Goal: Task Accomplishment & Management: Manage account settings

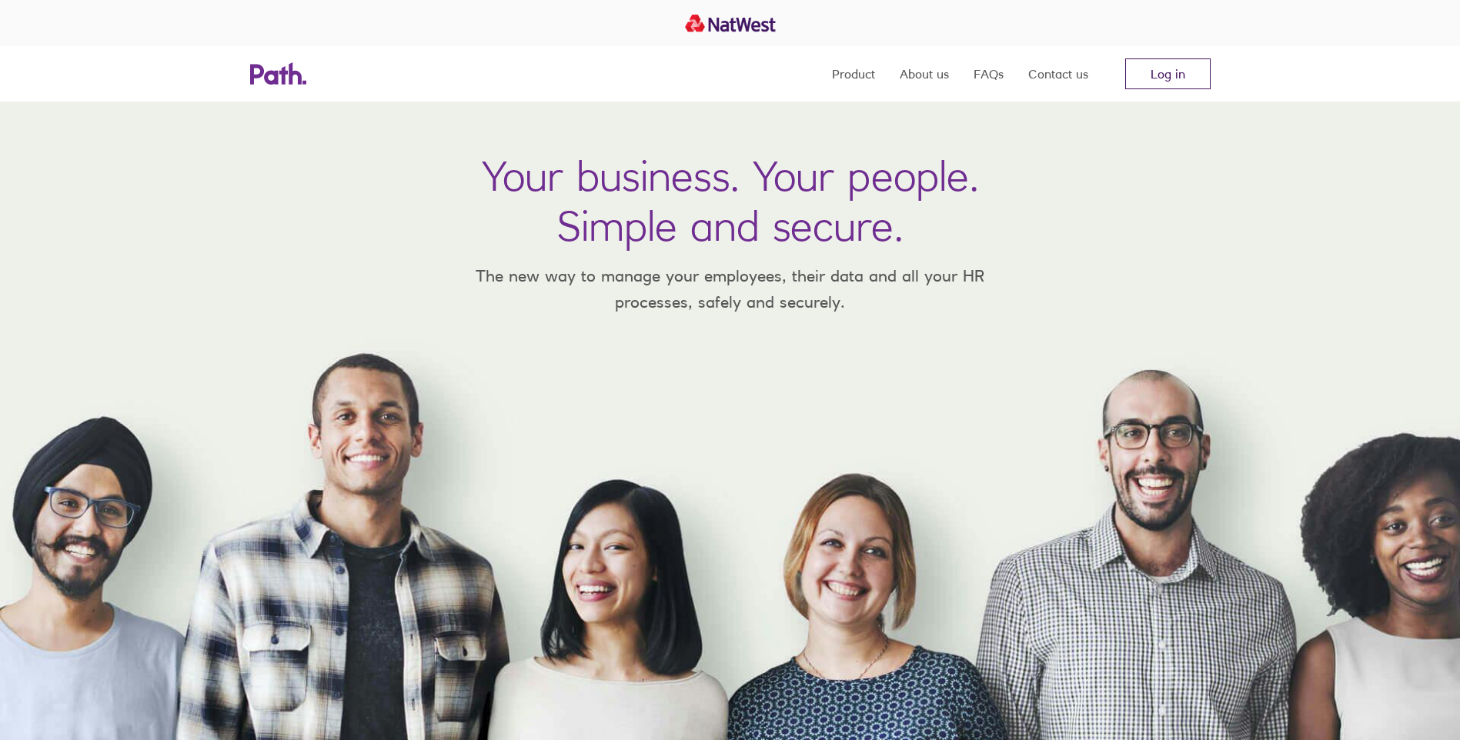
click at [1166, 68] on link "Log in" at bounding box center [1167, 73] width 85 height 31
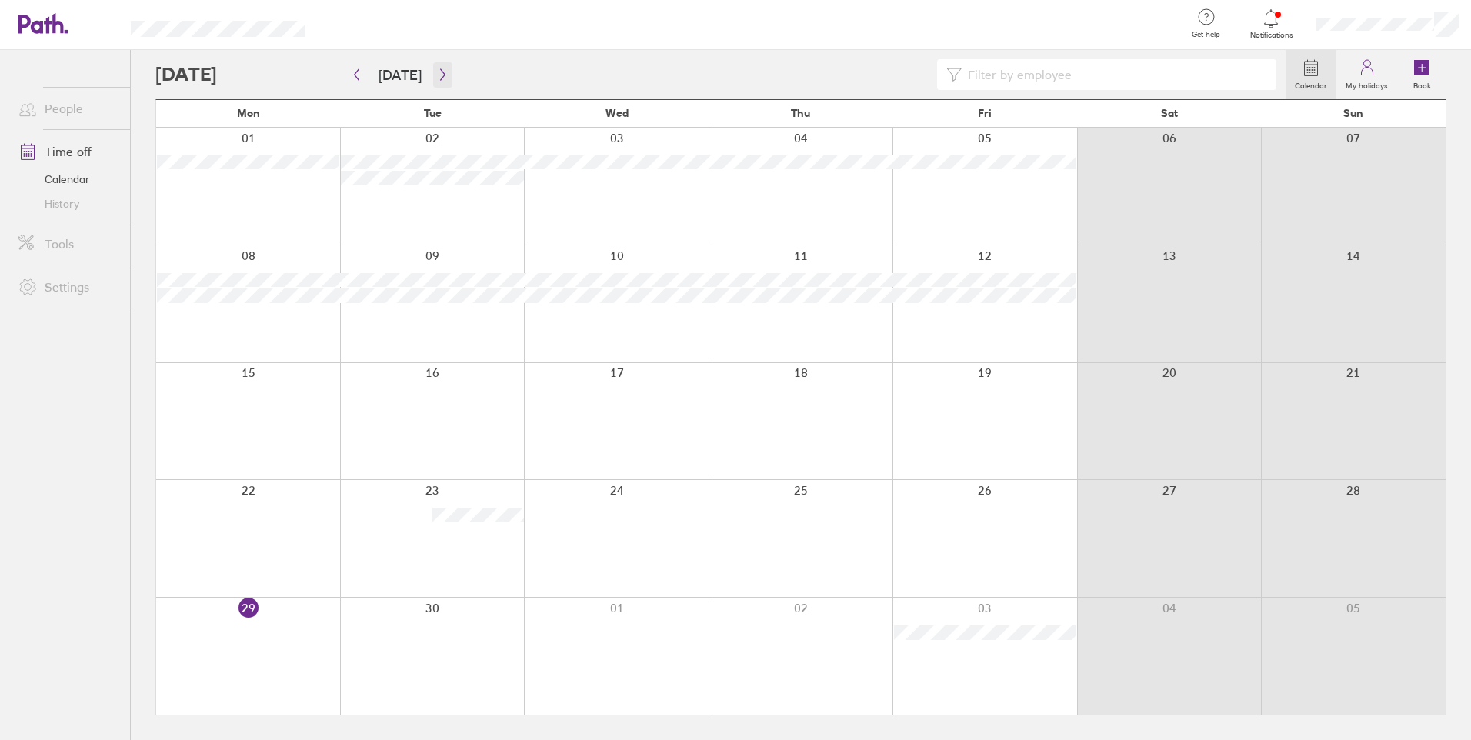
click at [442, 75] on icon "button" at bounding box center [443, 74] width 12 height 12
click at [282, 556] on div at bounding box center [248, 538] width 184 height 117
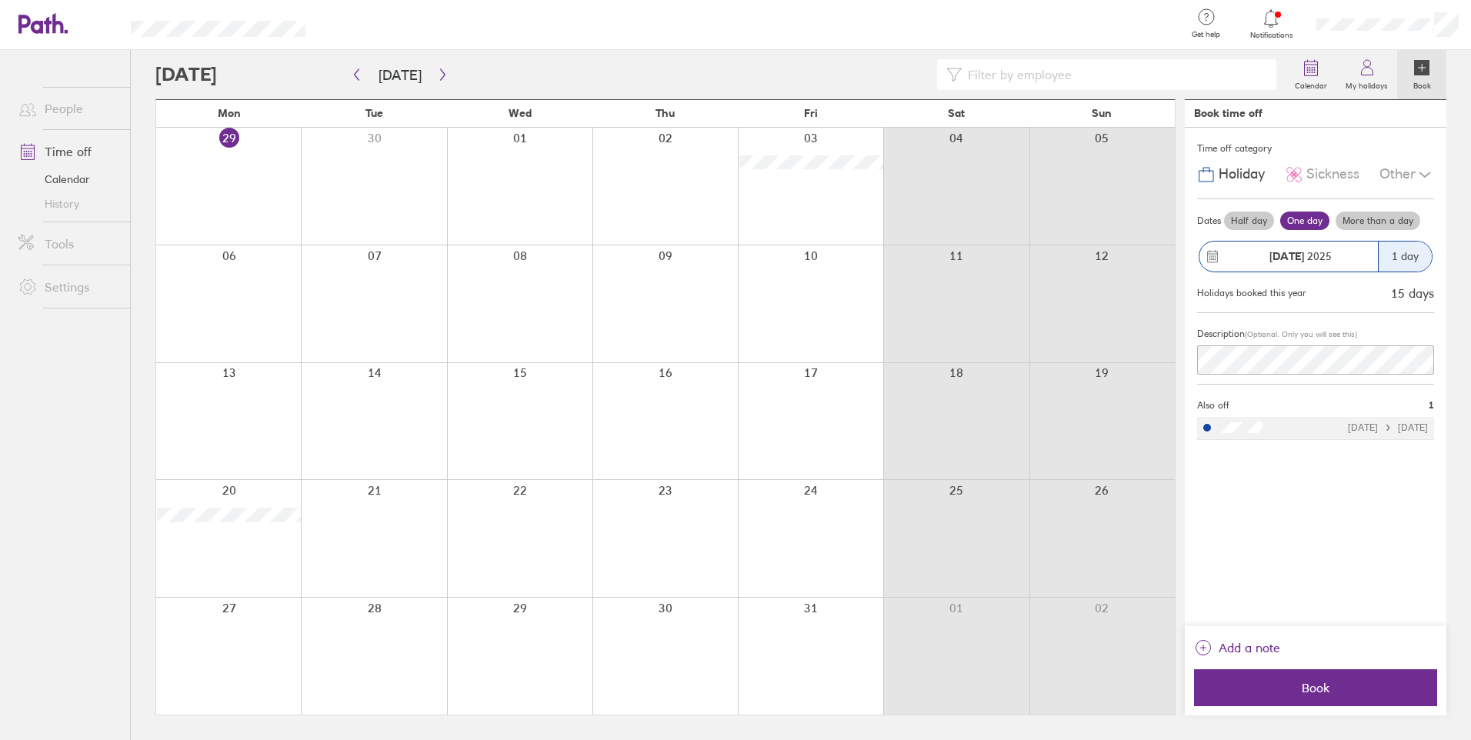
click at [1384, 215] on label "More than a day" at bounding box center [1378, 221] width 85 height 18
click at [0, 0] on input "More than a day" at bounding box center [0, 0] width 0 height 0
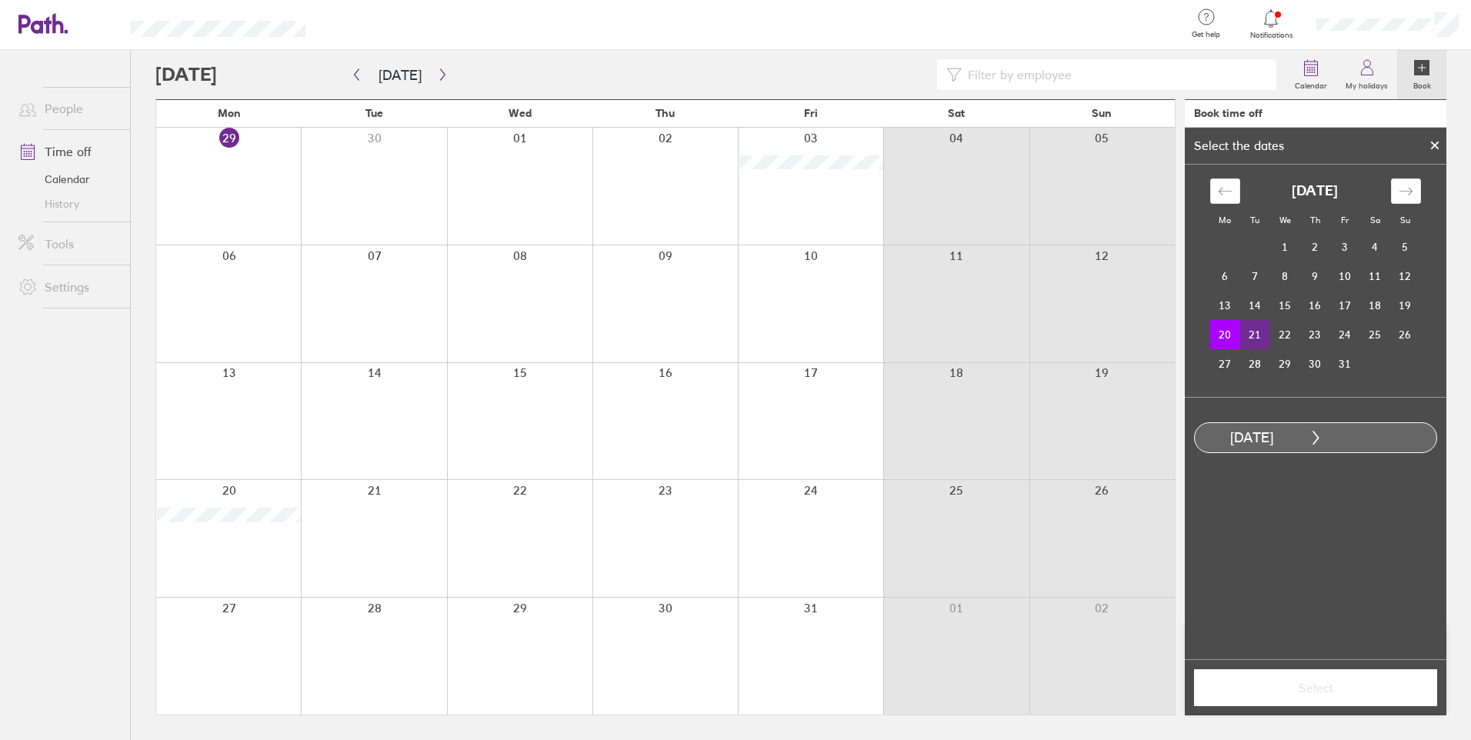
click at [1250, 333] on td "21" at bounding box center [1255, 334] width 30 height 29
click at [1364, 688] on span "Select" at bounding box center [1316, 688] width 222 height 14
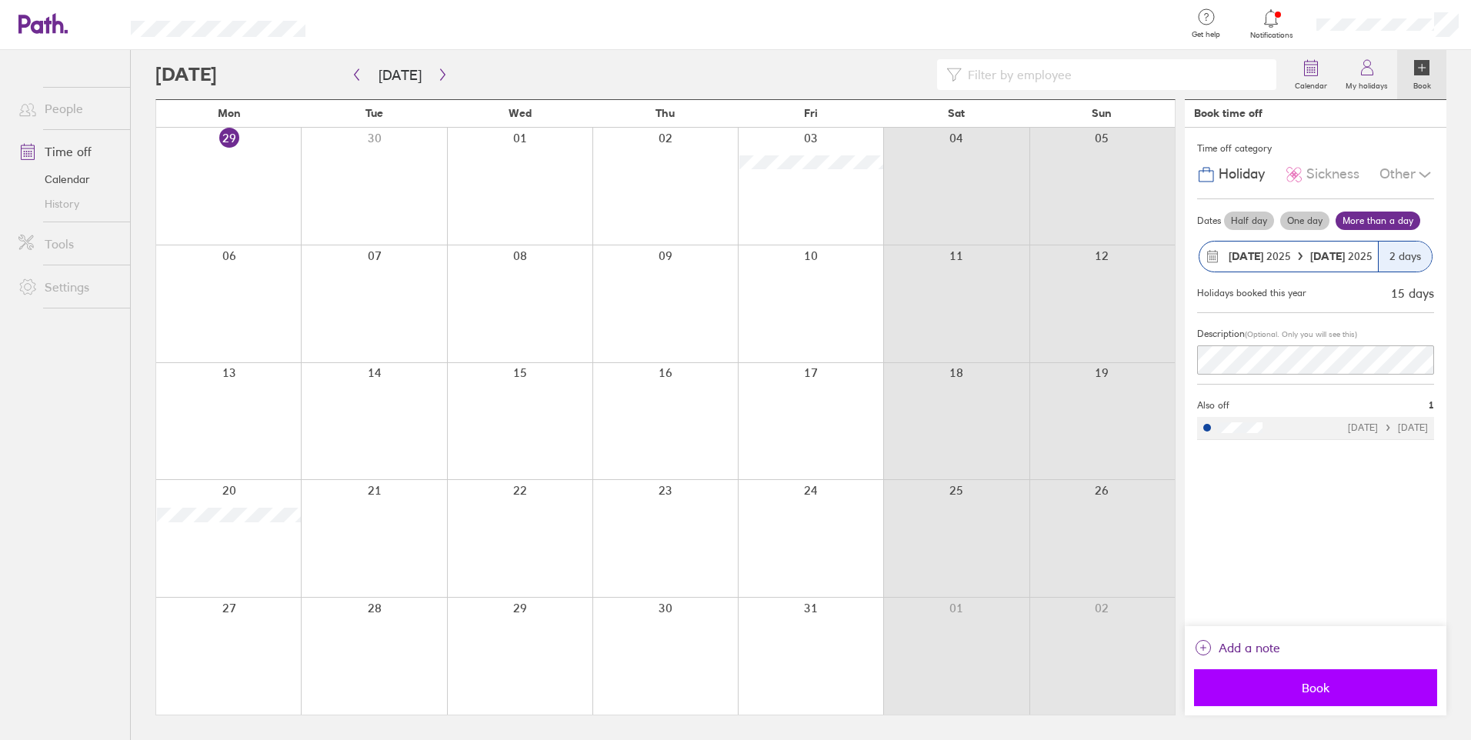
click at [1290, 683] on span "Book" at bounding box center [1316, 688] width 222 height 14
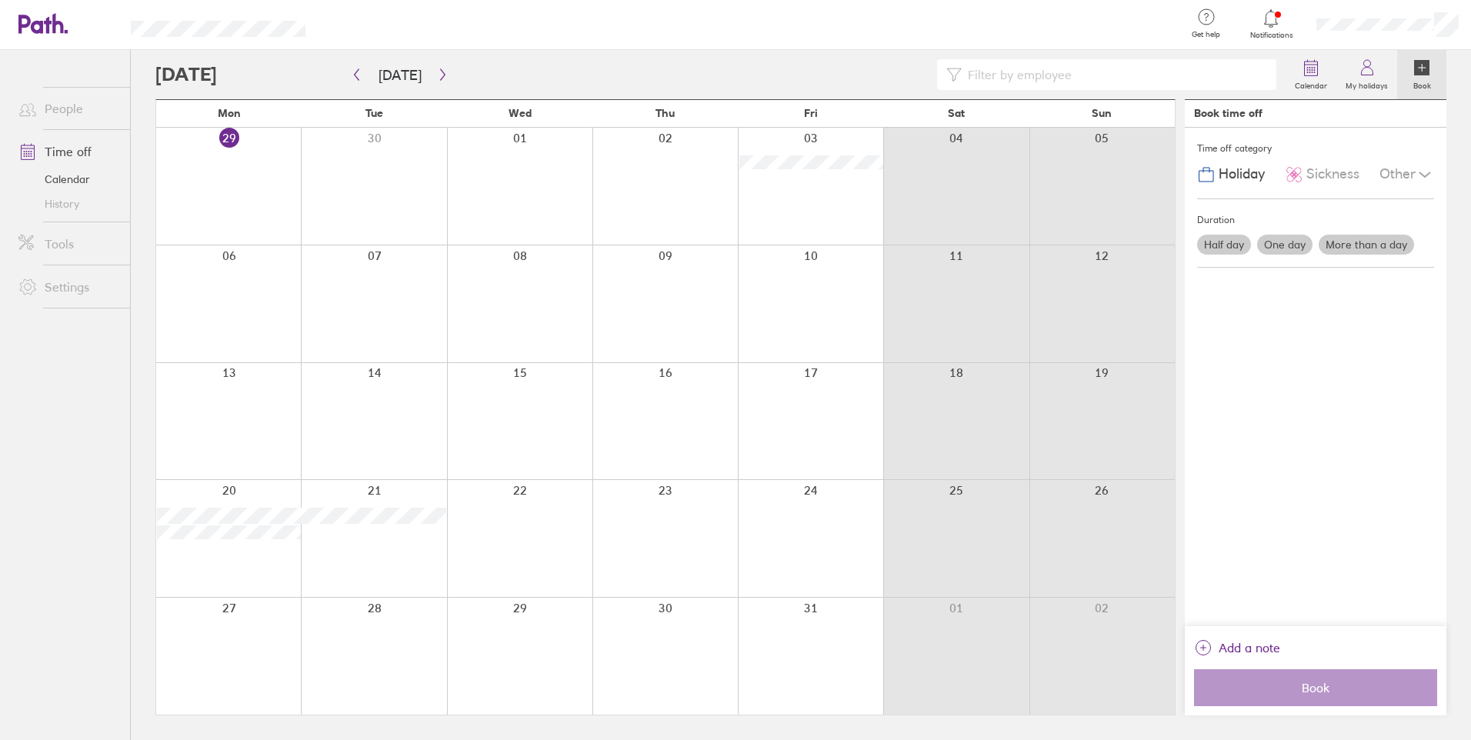
click at [1266, 23] on icon at bounding box center [1271, 18] width 13 height 18
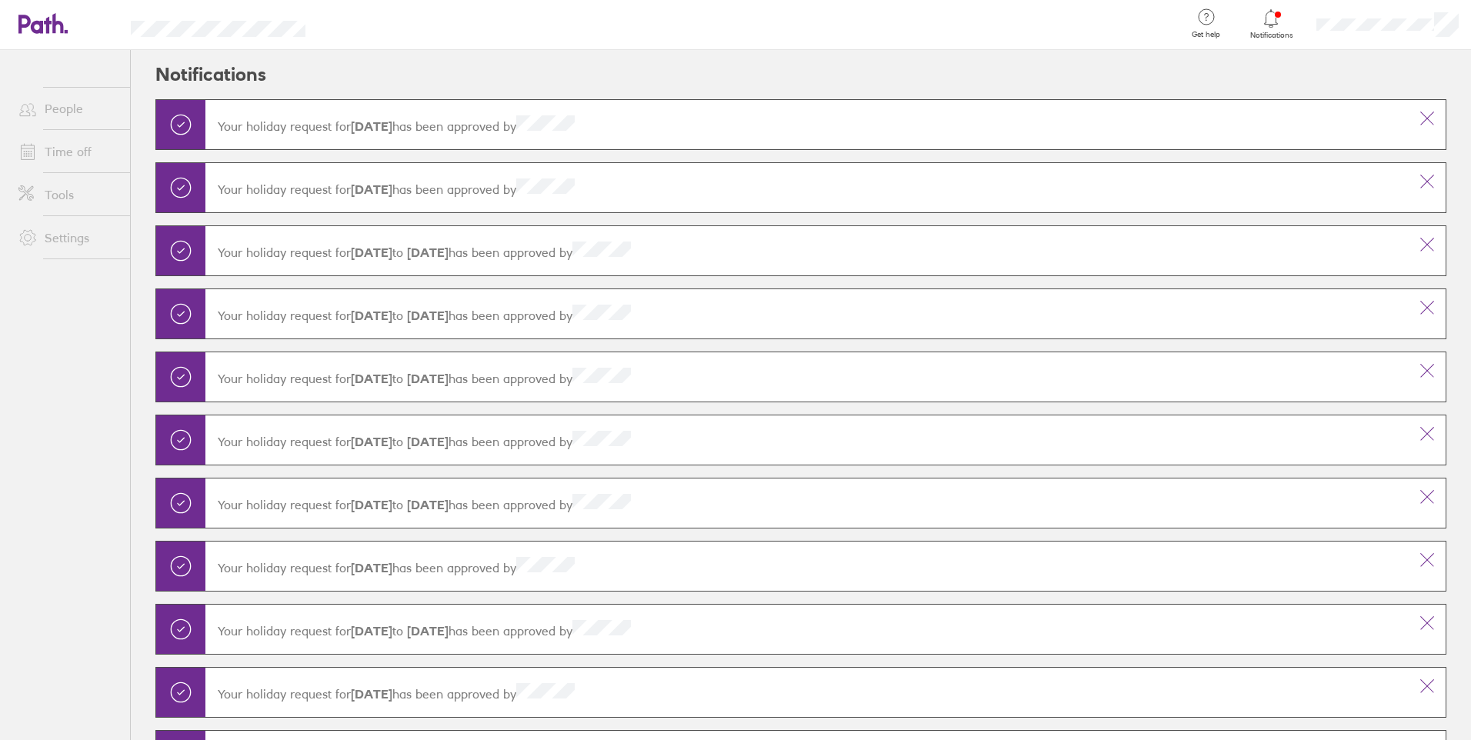
click at [42, 22] on icon at bounding box center [34, 24] width 33 height 18
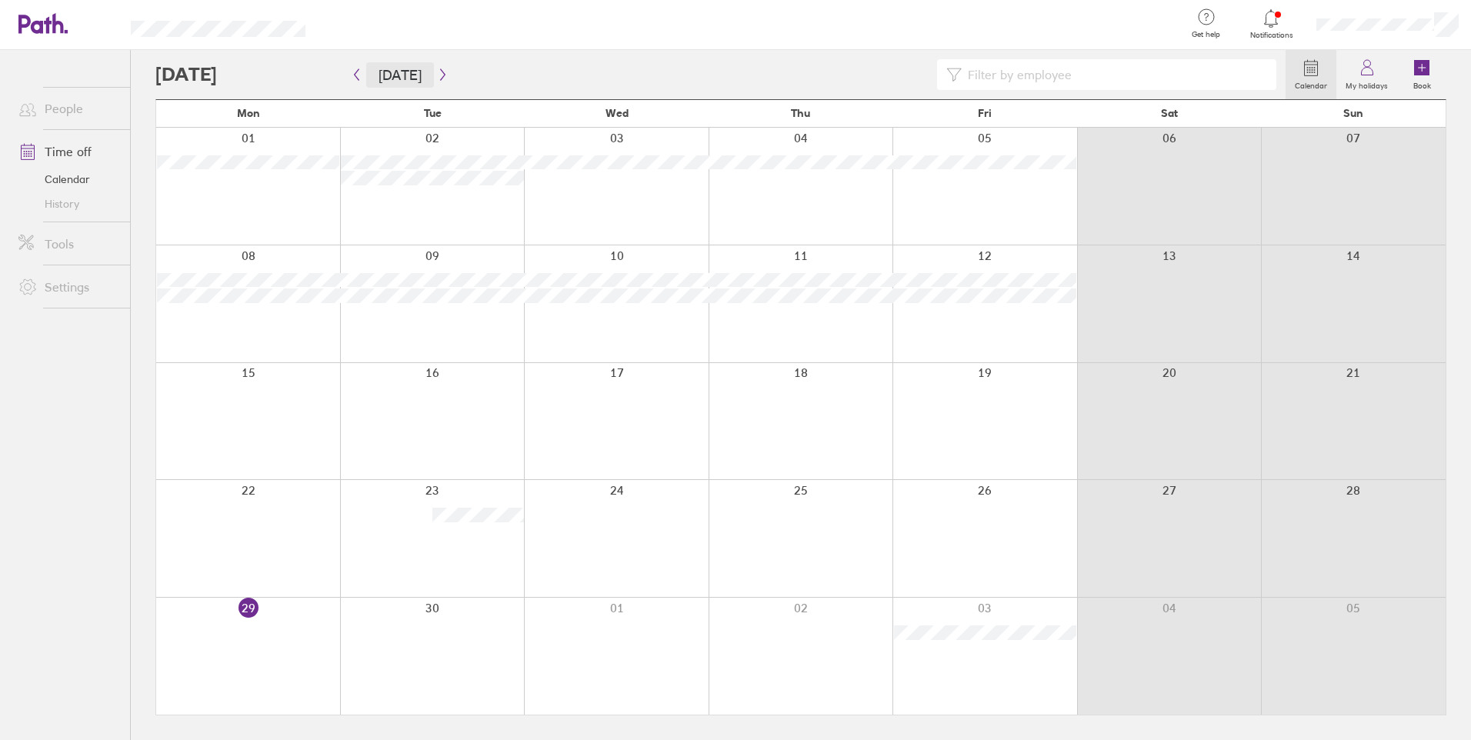
click at [427, 78] on button "[DATE]" at bounding box center [400, 74] width 68 height 25
click at [440, 75] on icon "button" at bounding box center [443, 74] width 12 height 12
